Goal: Information Seeking & Learning: Check status

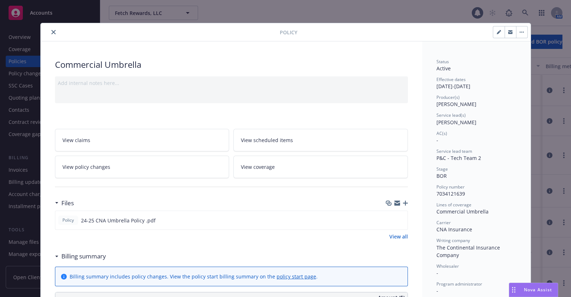
click at [51, 30] on icon "close" at bounding box center [53, 32] width 4 height 4
